Goal: Information Seeking & Learning: Learn about a topic

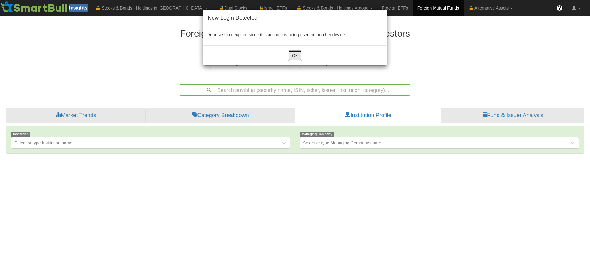
click at [294, 57] on button "OK" at bounding box center [295, 55] width 14 height 10
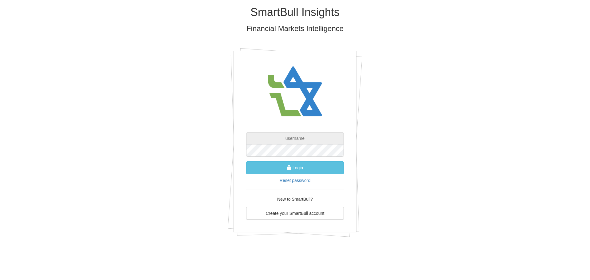
type input "[EMAIL_ADDRESS][DOMAIN_NAME]"
click at [301, 166] on button "Login" at bounding box center [295, 167] width 98 height 13
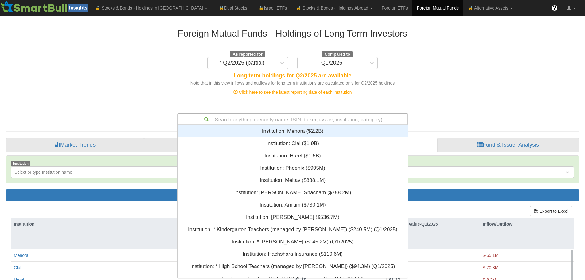
click at [256, 120] on div "Search anything (security name, ISIN, ticker, issuer, institution, category)..." at bounding box center [292, 119] width 229 height 10
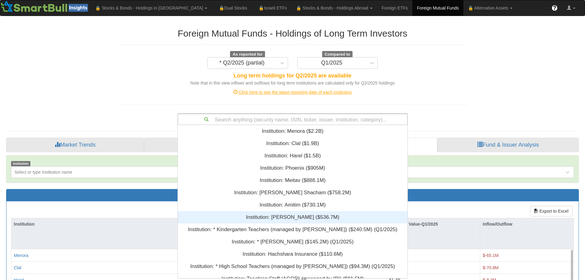
click at [286, 218] on div "Institution: ‎[PERSON_NAME] ‎($536.7M)‏" at bounding box center [293, 217] width 230 height 12
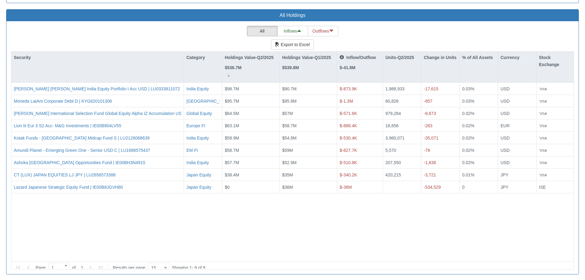
scroll to position [563, 0]
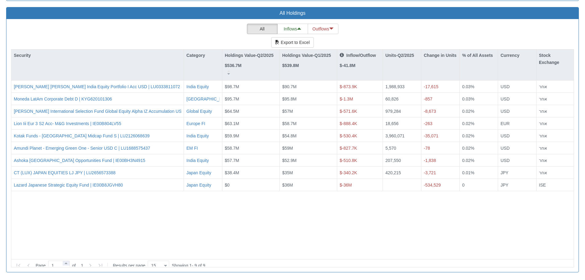
click at [68, 261] on span at bounding box center [66, 263] width 7 height 5
click at [67, 261] on span at bounding box center [66, 263] width 7 height 5
click at [67, 265] on span at bounding box center [66, 267] width 7 height 5
click at [102, 263] on icon at bounding box center [101, 265] width 4 height 4
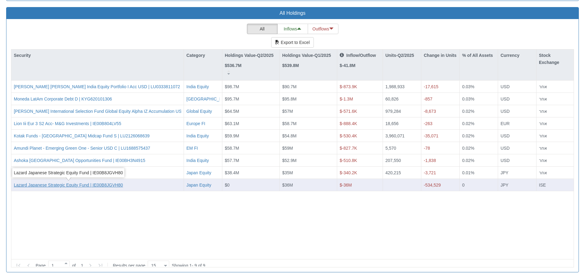
click at [74, 183] on div "Lazard Japanese Strategic Equity Fund | IE00B8JGVH80" at bounding box center [68, 185] width 109 height 6
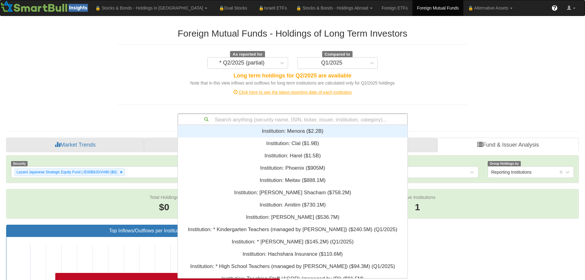
click at [223, 116] on div "Search anything (security name, ISIN, ticker, issuer, institution, category)..." at bounding box center [292, 119] width 229 height 10
click at [223, 120] on div "Search anything (security name, ISIN, ticker, issuer, institution, category)..." at bounding box center [292, 119] width 229 height 10
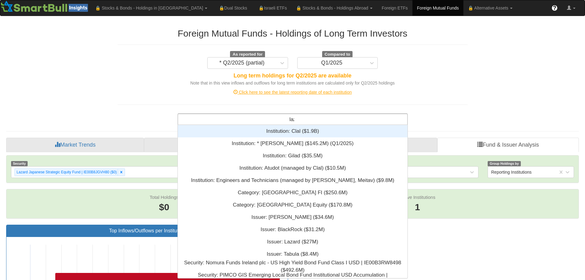
scroll to position [45, 225]
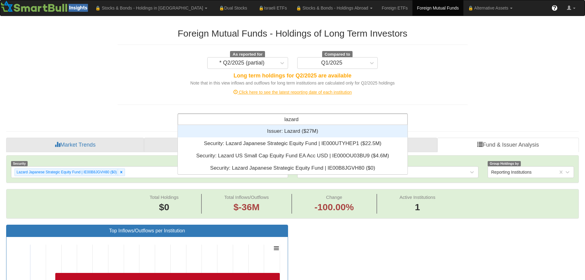
type input "lazard"
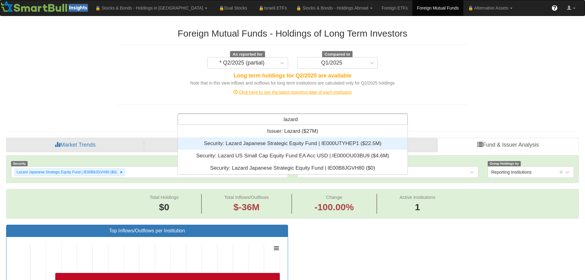
click at [233, 144] on div "Security: ‎Lazard Japanese Strategic Equity Fund | IE000UTYHEP1 ‎($22.5M)‏" at bounding box center [293, 143] width 230 height 12
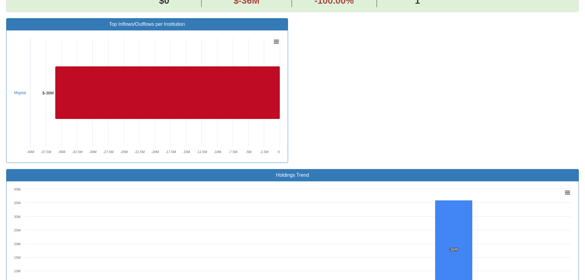
scroll to position [215, 0]
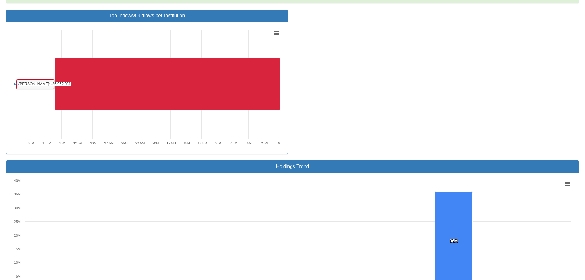
click at [109, 81] on rect at bounding box center [167, 84] width 224 height 53
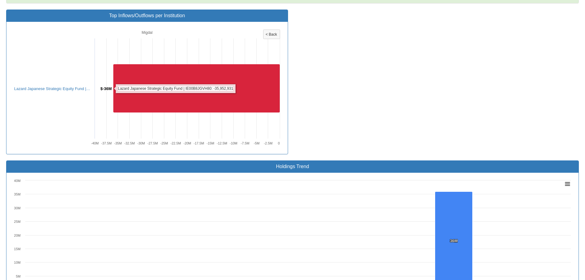
click at [136, 89] on rect at bounding box center [196, 88] width 166 height 48
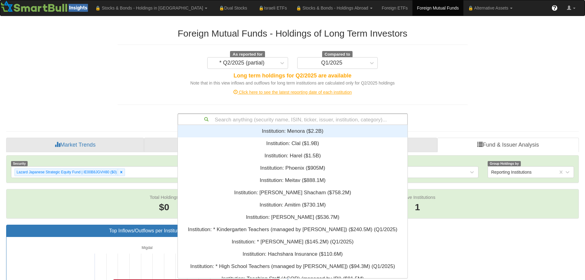
click at [245, 120] on div "Search anything (security name, ISIN, ticker, issuer, institution, category)..." at bounding box center [292, 119] width 229 height 10
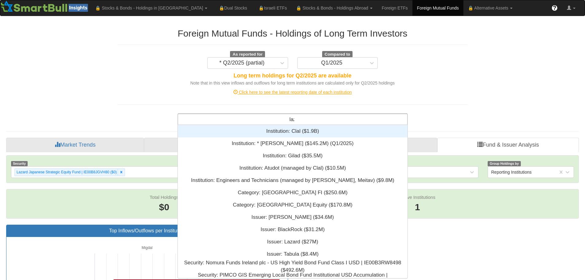
scroll to position [45, 225]
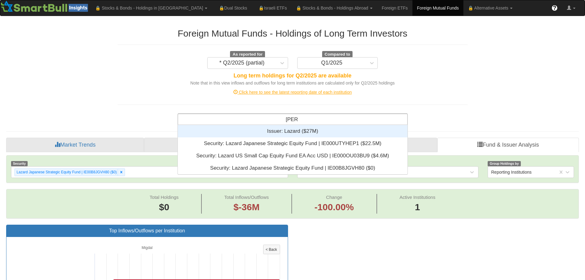
type input "lazard"
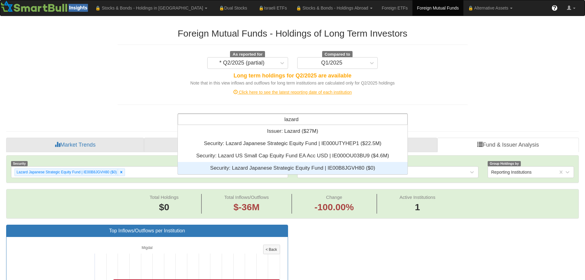
click at [272, 168] on div "Security: ‎Lazard Japanese Strategic Equity Fund | IE00B8JGVH80 ‎($0)‏" at bounding box center [293, 168] width 230 height 12
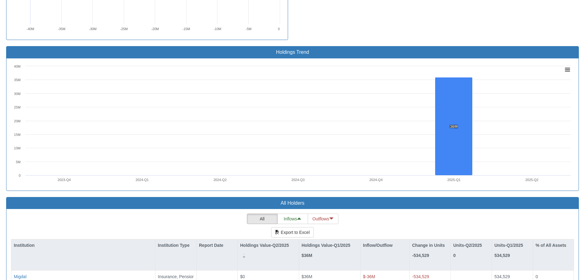
scroll to position [369, 0]
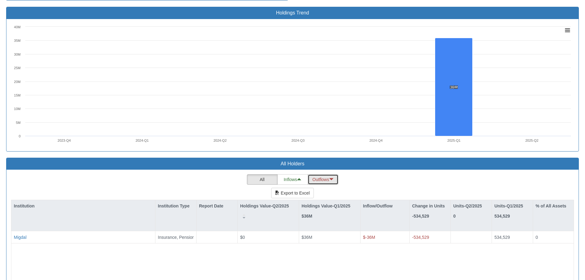
click at [327, 178] on button "Outflows" at bounding box center [323, 179] width 31 height 10
click at [294, 180] on button "Inflows" at bounding box center [292, 179] width 31 height 10
type input "0"
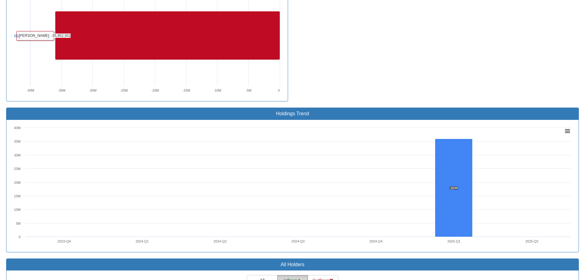
scroll to position [276, 0]
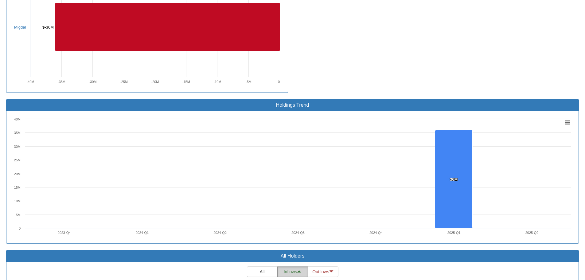
click at [533, 201] on rect at bounding box center [292, 177] width 563 height 123
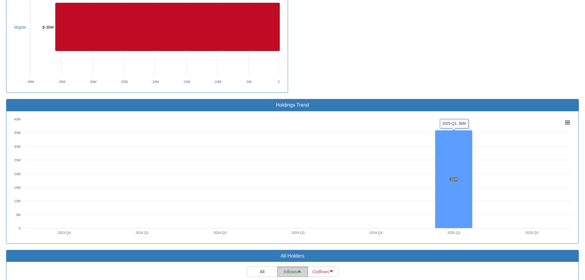
click at [463, 202] on rect at bounding box center [453, 179] width 37 height 98
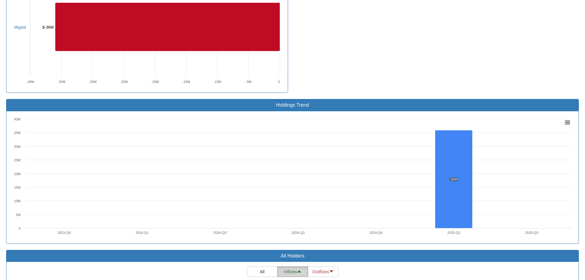
click at [291, 273] on button "Inflows" at bounding box center [292, 271] width 31 height 10
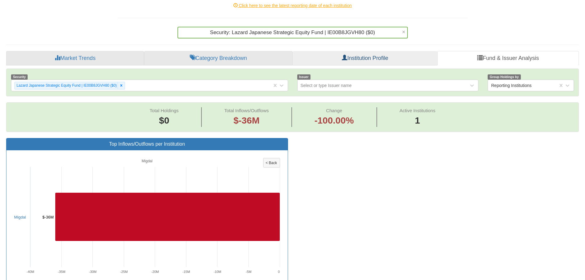
scroll to position [0, 0]
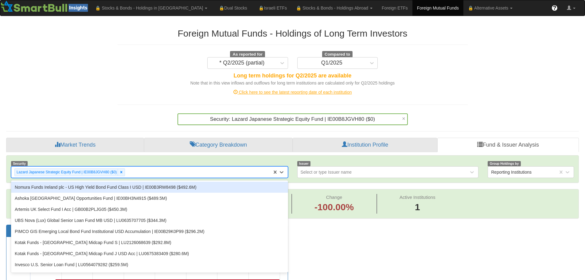
click at [33, 172] on div "Lazard Japanese Strategic Equity Fund | IE00B8JGVH80 ($0)" at bounding box center [66, 172] width 103 height 7
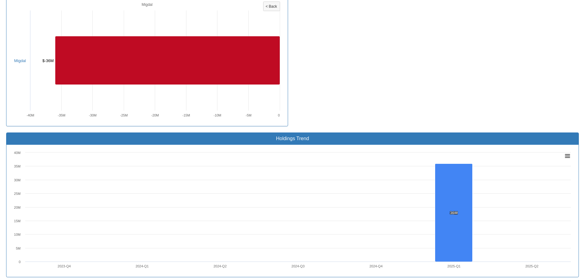
scroll to position [246, 0]
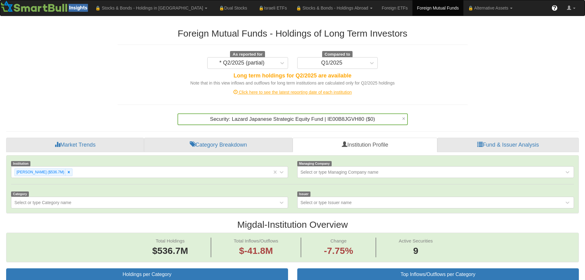
scroll to position [13, 561]
